Goal: Transaction & Acquisition: Purchase product/service

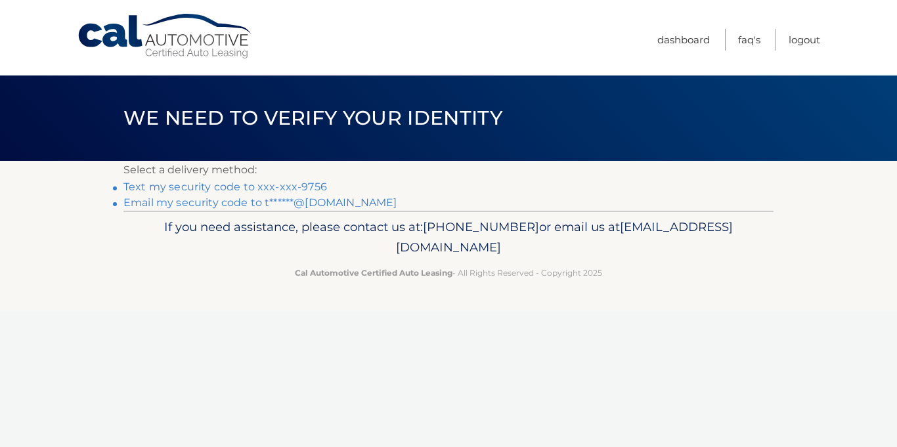
click at [290, 185] on link "Text my security code to xxx-xxx-9756" at bounding box center [224, 187] width 203 height 12
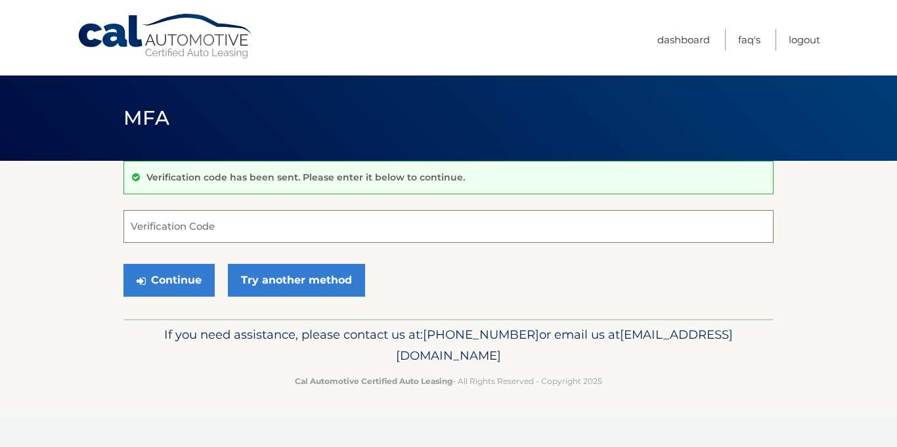
click at [156, 223] on input "Verification Code" at bounding box center [448, 226] width 650 height 33
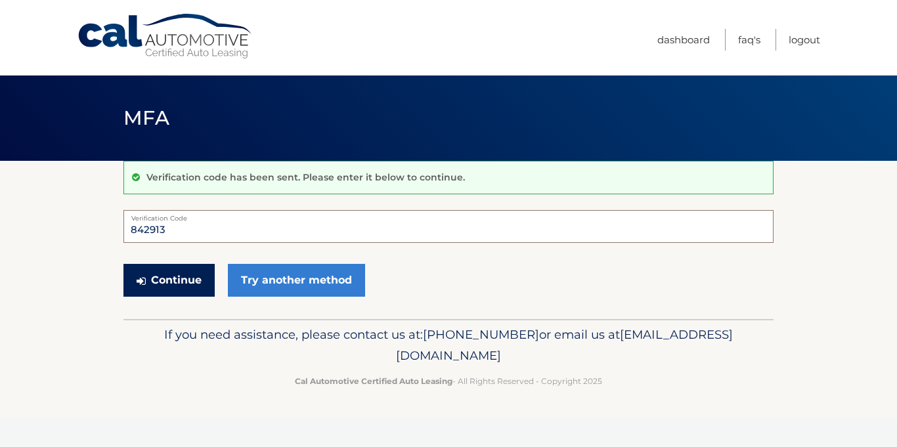
type input "842913"
click at [161, 282] on button "Continue" at bounding box center [168, 280] width 91 height 33
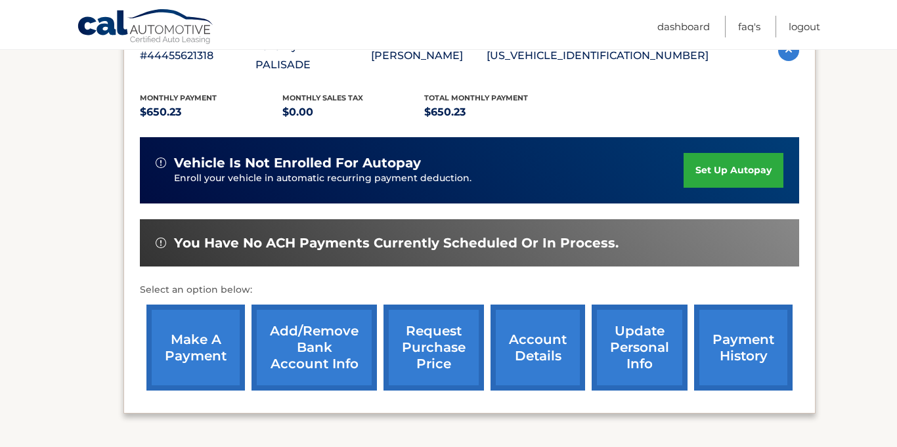
scroll to position [263, 0]
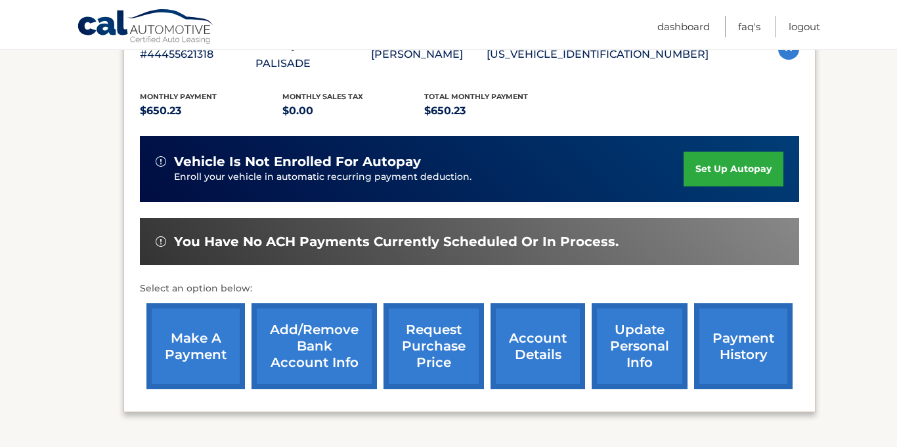
click at [191, 335] on link "make a payment" at bounding box center [195, 346] width 98 height 86
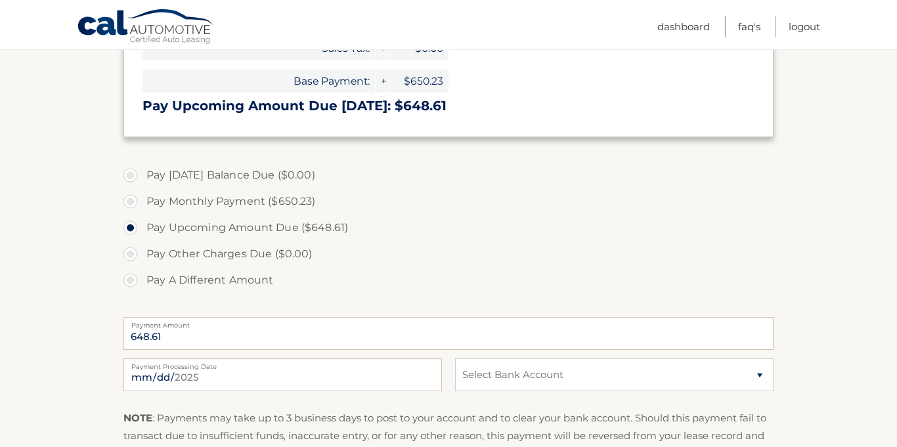
scroll to position [352, 0]
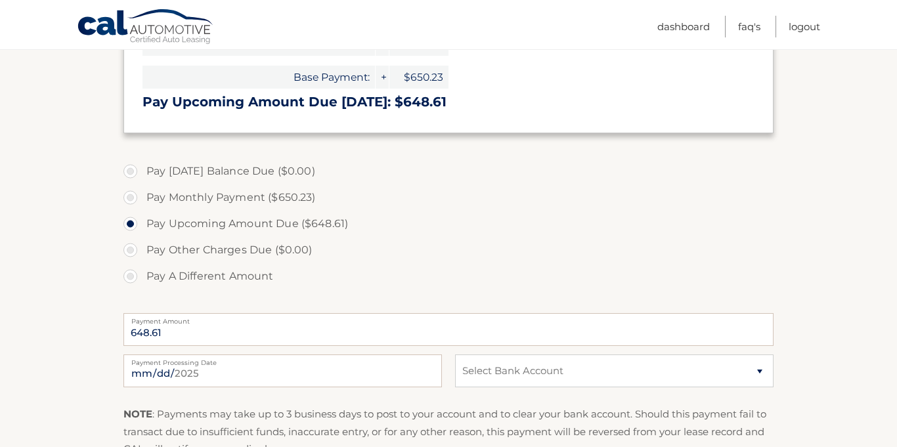
click at [130, 198] on label "Pay Monthly Payment ($650.23)" at bounding box center [448, 197] width 650 height 26
click at [130, 198] on input "Pay Monthly Payment ($650.23)" at bounding box center [135, 194] width 13 height 21
radio input "true"
type input "650.23"
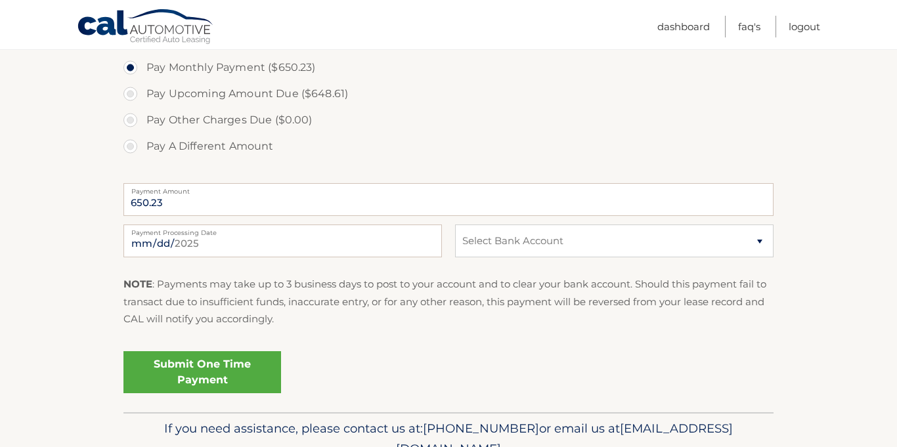
scroll to position [484, 0]
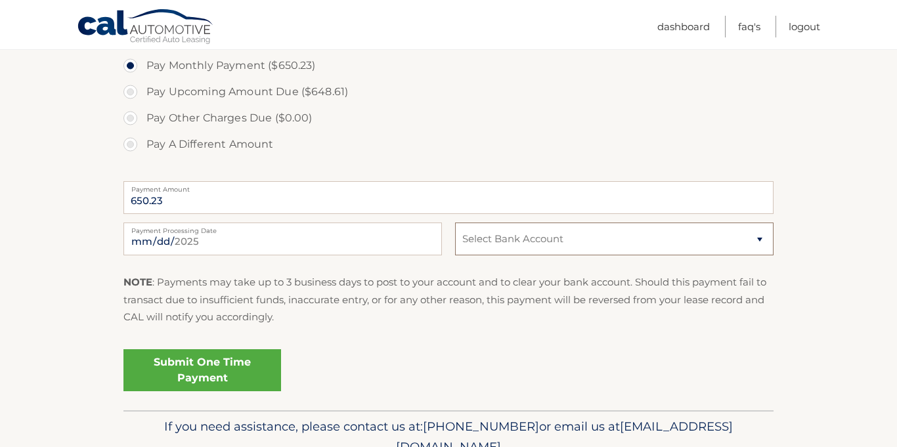
click at [482, 237] on select "Select Bank Account Checking JPMORGAN CHASE BANK, NA *****2641 Checking FLAGSTA…" at bounding box center [614, 239] width 318 height 33
select select "YjY4NzRjNTQtM2Q4NC00YjRhLWJhNWYtMDA3NWM0ZTU0NGUx"
click at [455, 223] on select "Select Bank Account Checking JPMORGAN CHASE BANK, NA *****2641 Checking FLAGSTA…" at bounding box center [614, 239] width 318 height 33
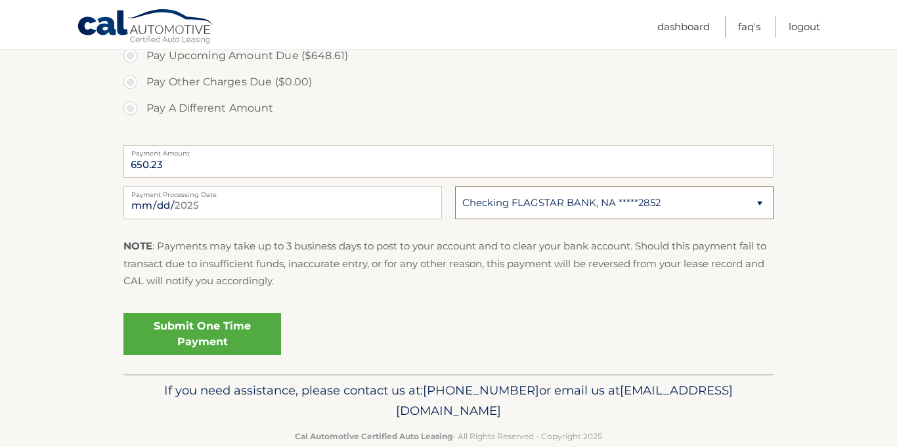
scroll to position [521, 0]
click at [179, 329] on link "Submit One Time Payment" at bounding box center [202, 333] width 158 height 42
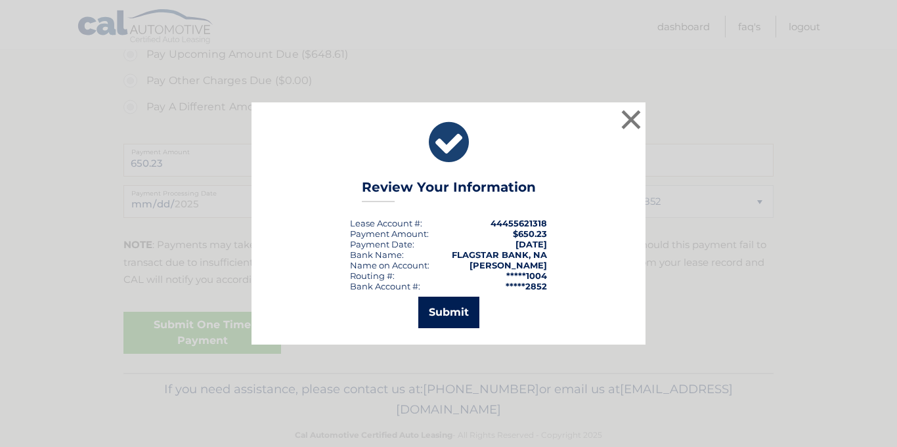
click at [443, 312] on button "Submit" at bounding box center [448, 313] width 61 height 32
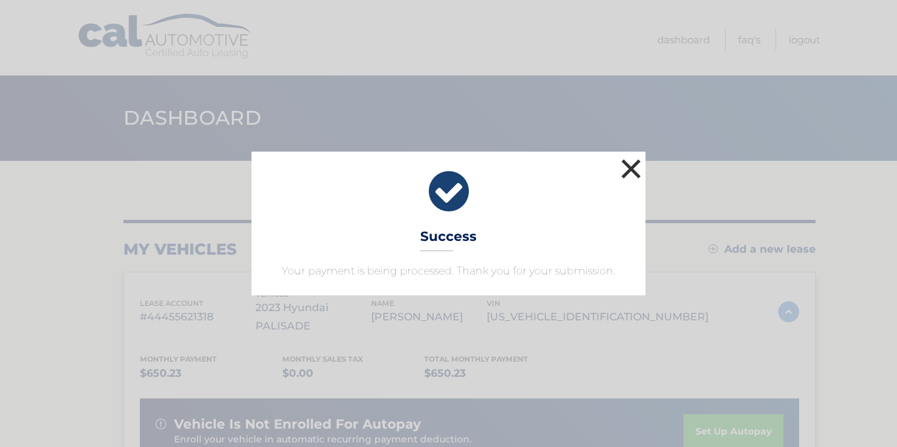
click at [626, 167] on button "×" at bounding box center [631, 169] width 26 height 26
